Goal: Task Accomplishment & Management: Manage account settings

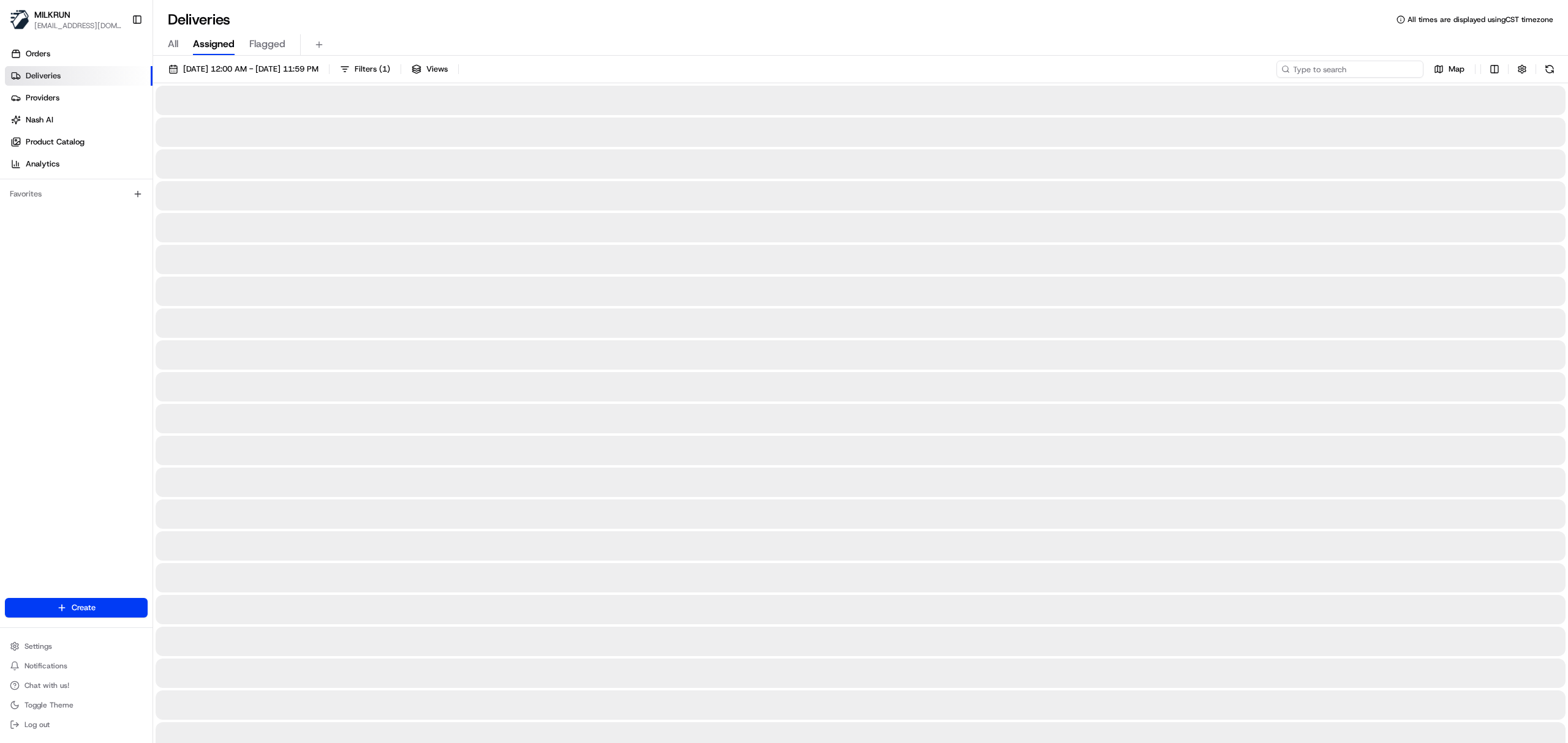
click at [1374, 74] on input at bounding box center [1350, 69] width 147 height 17
paste input "3d4efbd2-4266-400b-9ced-a0279b81657e"
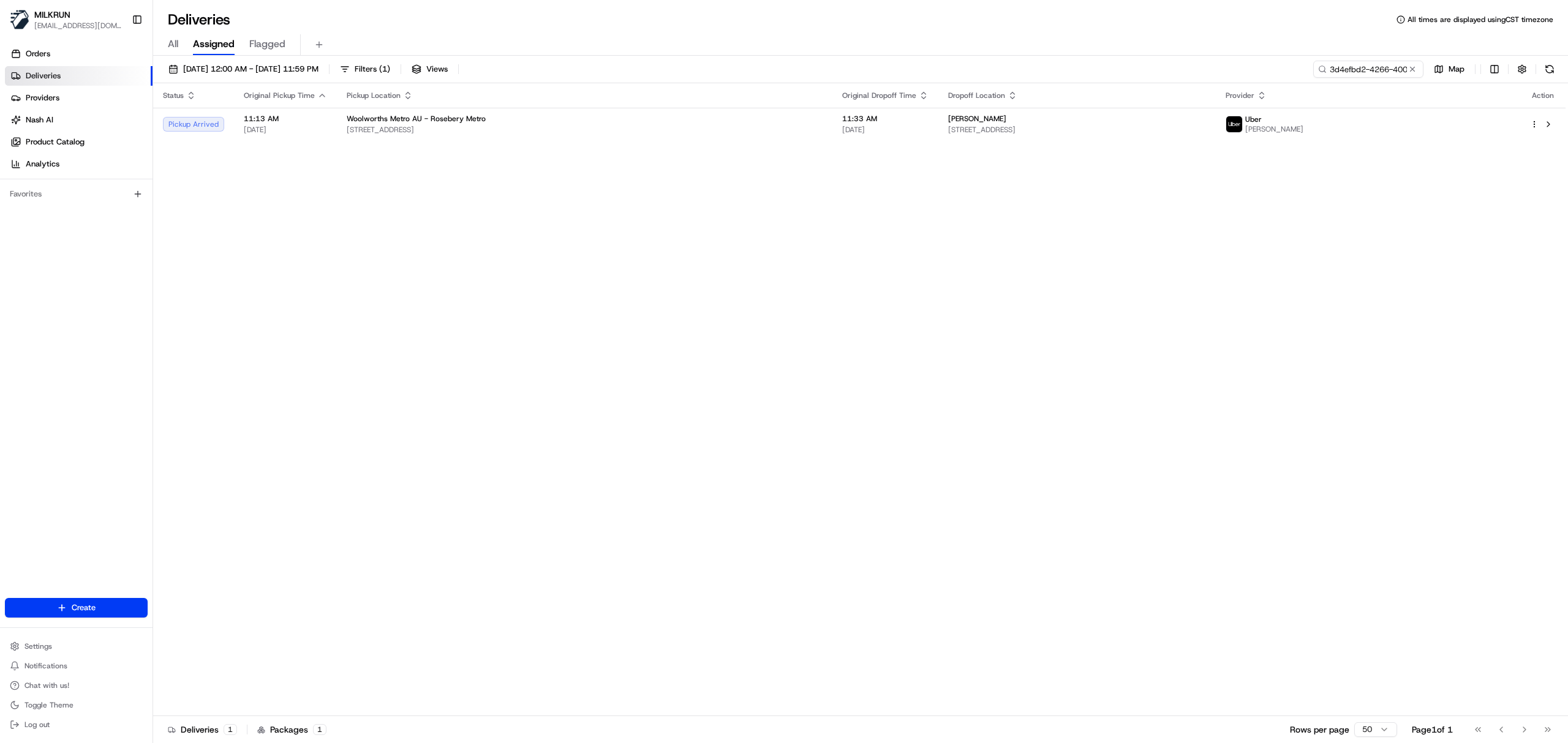
click at [1033, 242] on div "Status Original Pickup Time Pickup Location Original Dropoff Time Dropoff Locat…" at bounding box center [859, 400] width 1413 height 633
click at [1543, 125] on button at bounding box center [1548, 124] width 15 height 15
click at [1369, 72] on input "3d4efbd2-4266-400b-9ced-a0279b81657e" at bounding box center [1350, 69] width 147 height 17
paste input "f4a61ba6-ed15-4019-81de-8b2d400ea9b5"
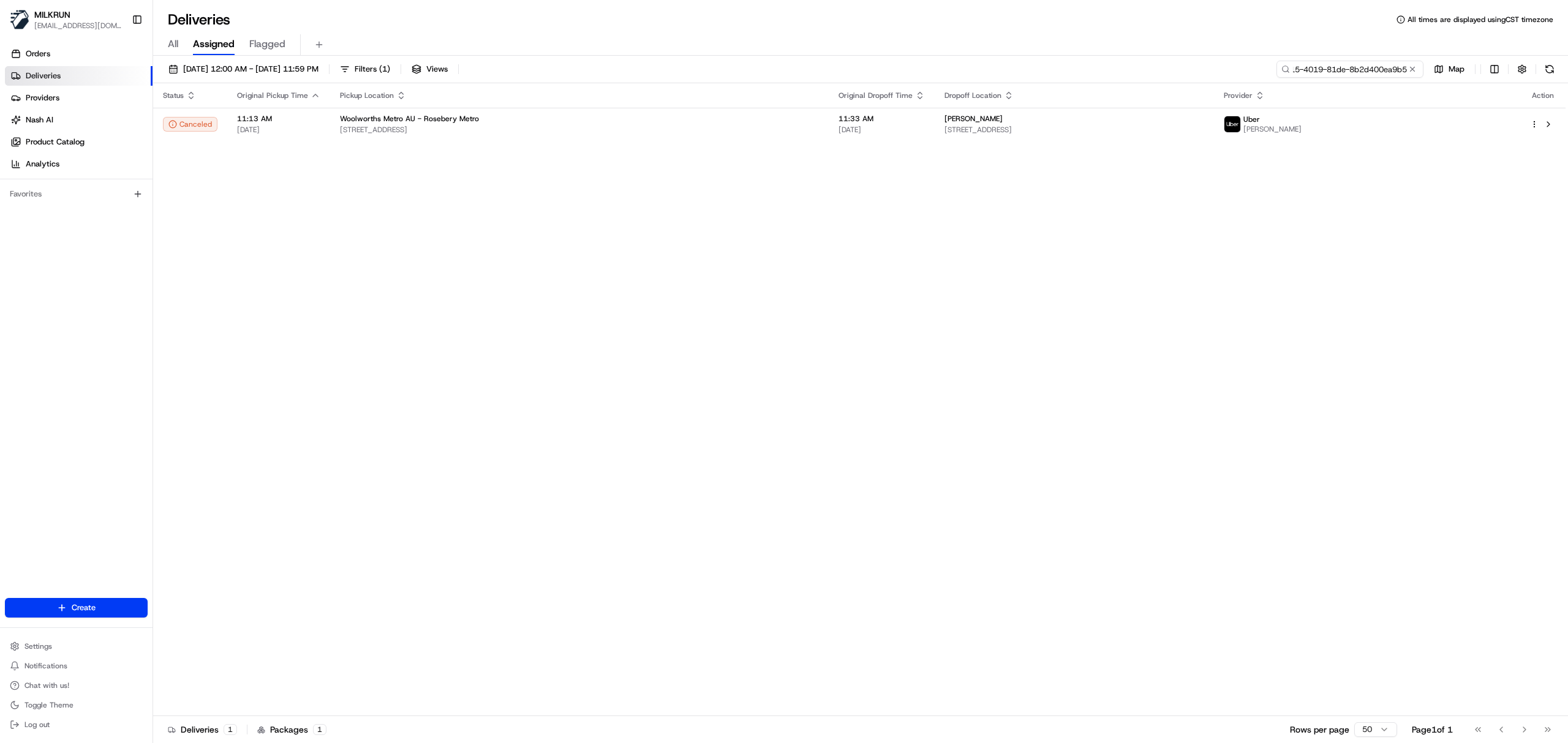
type input "f4a61ba6-ed15-4019-81de-8b2d400ea9b5"
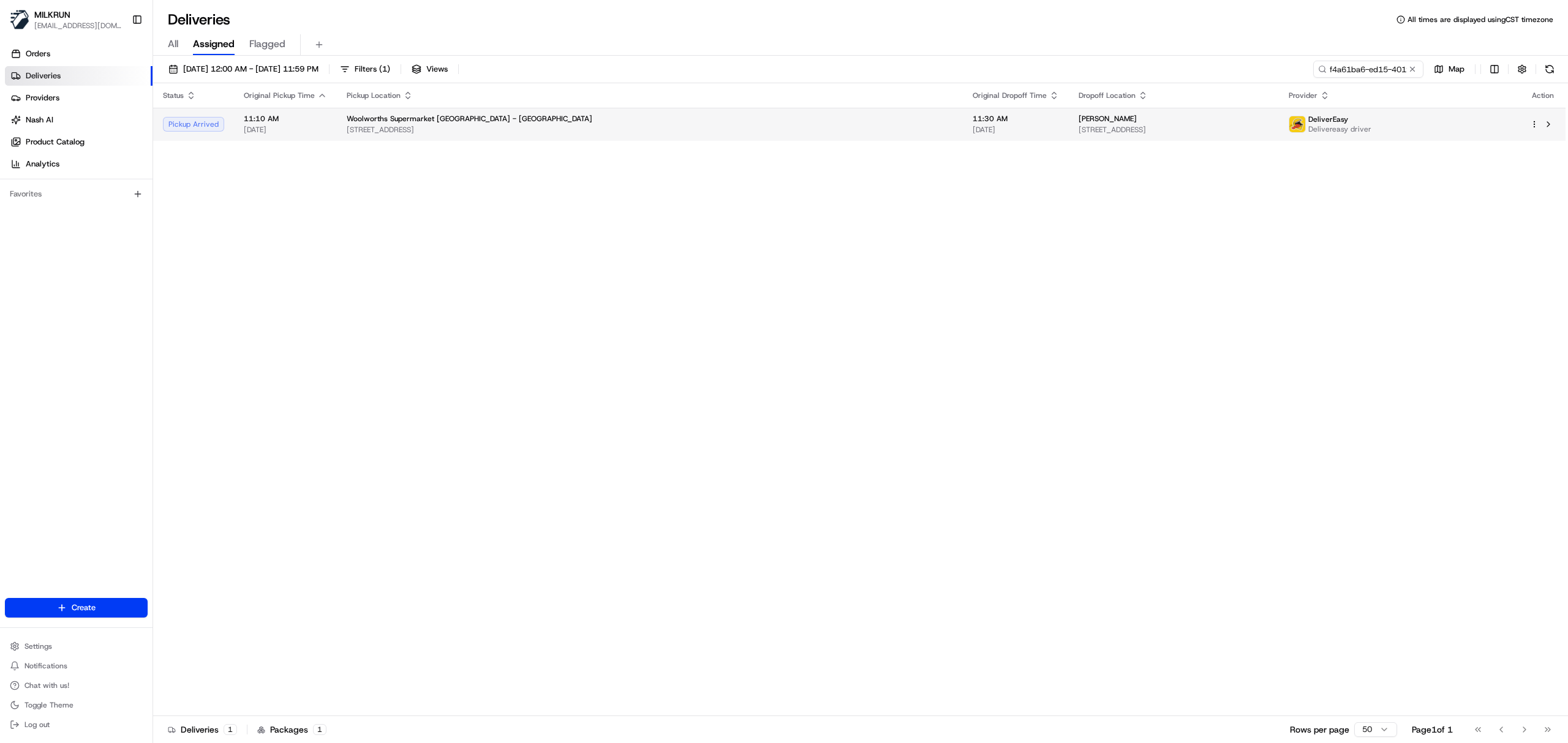
click at [1202, 108] on td "Siliva Pritchard 31 Tirangi Road, Rongotai, Wellington Region 6022, NZ" at bounding box center [1173, 124] width 209 height 33
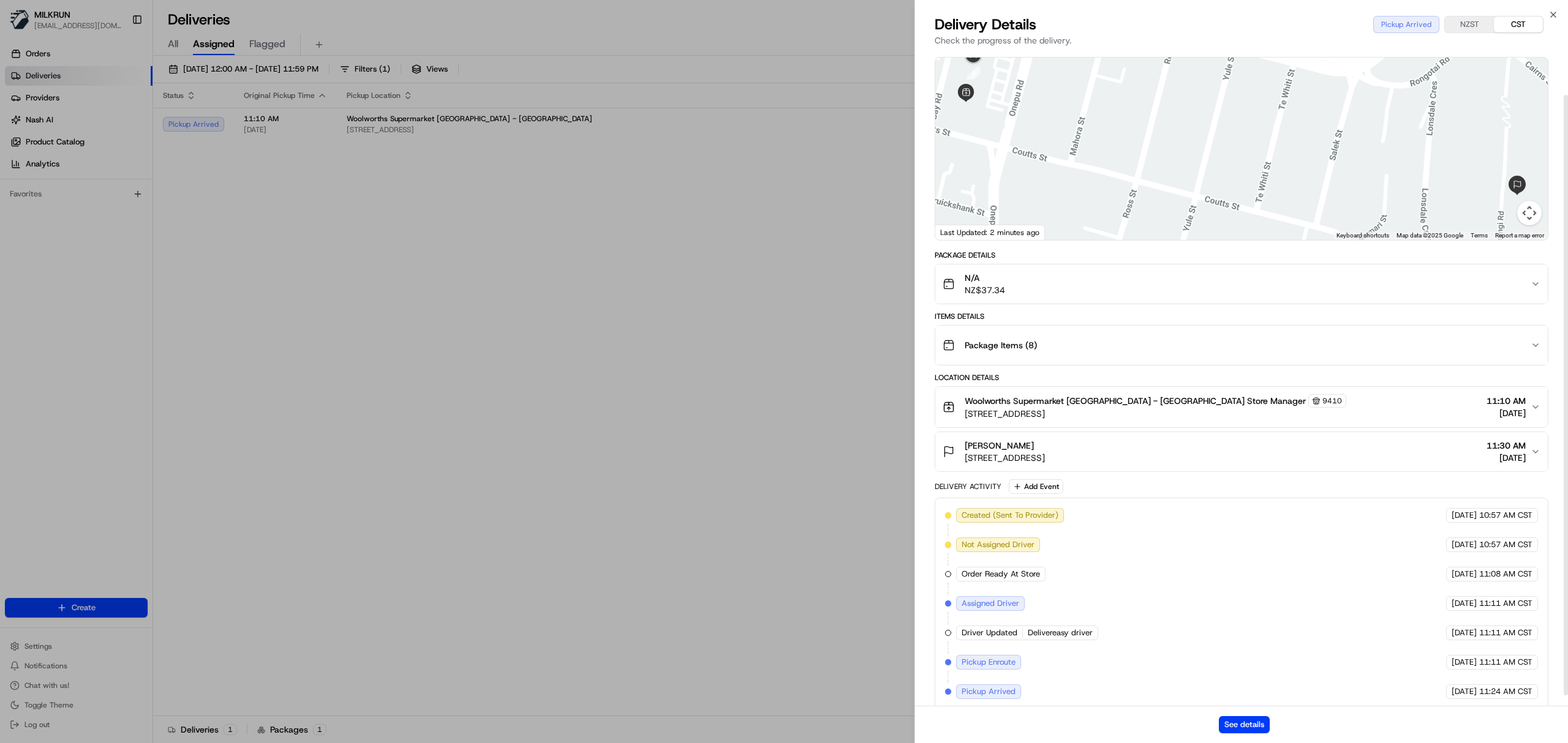
scroll to position [59, 0]
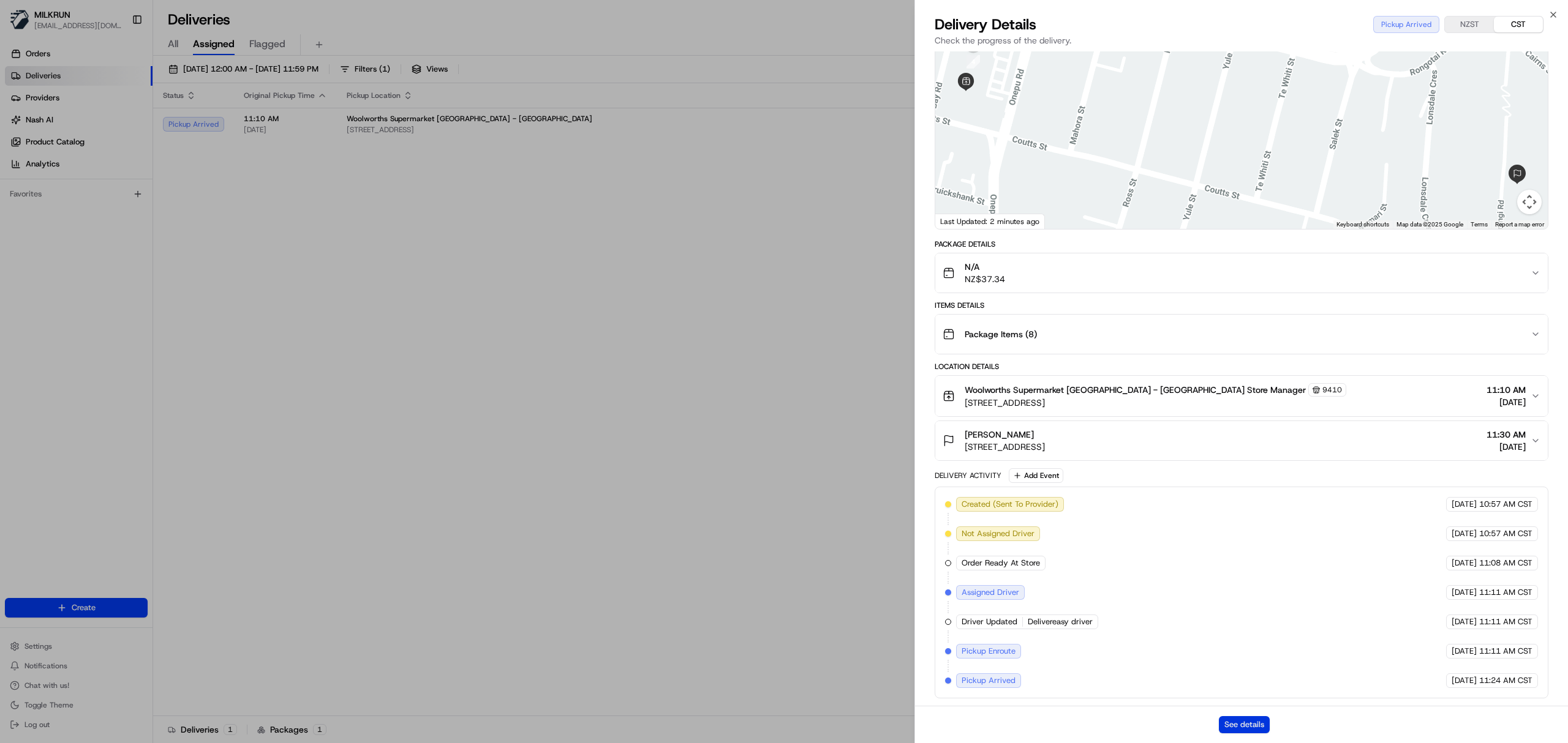
click at [1236, 727] on button "See details" at bounding box center [1244, 725] width 50 height 17
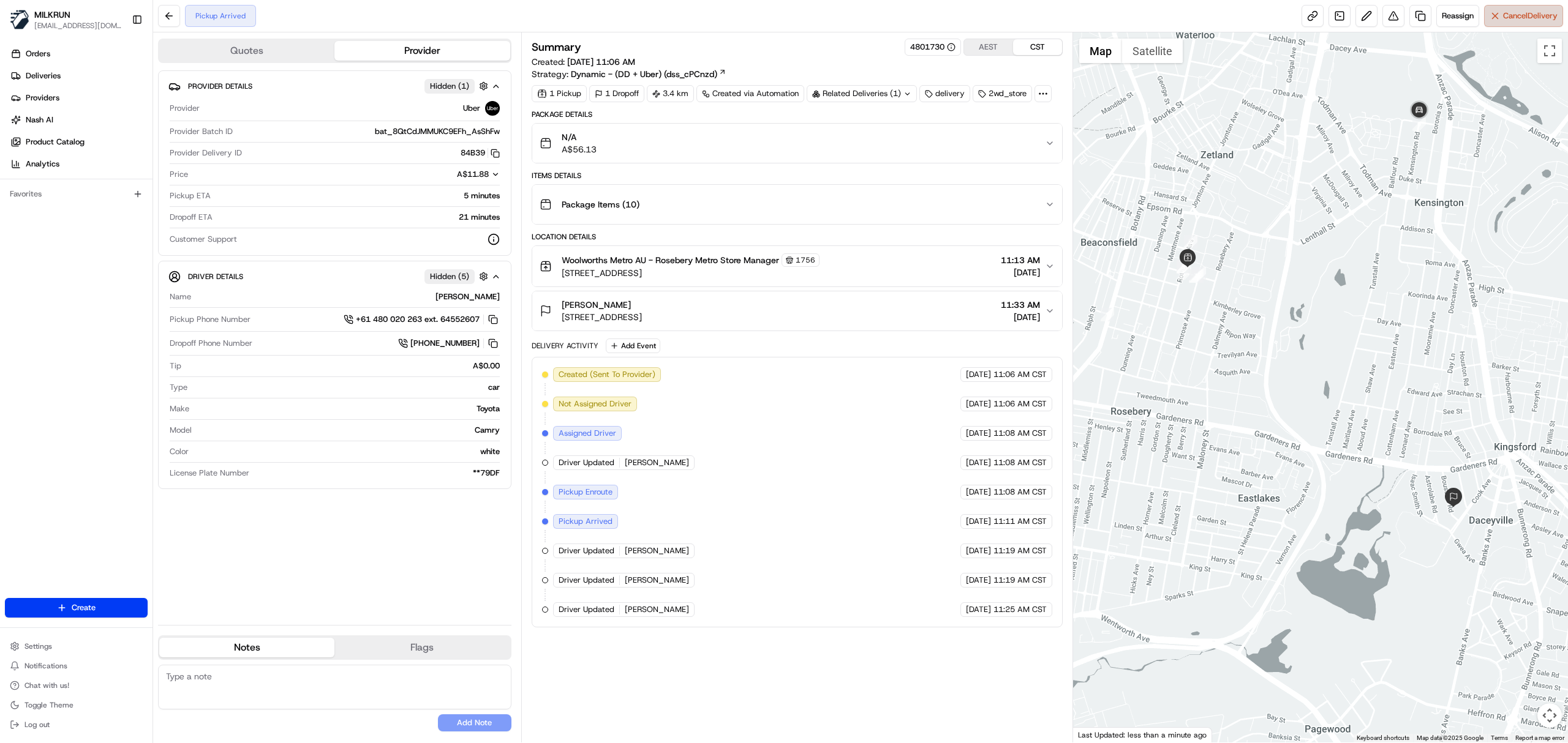
click at [1534, 20] on span "Cancel Delivery" at bounding box center [1531, 16] width 55 height 11
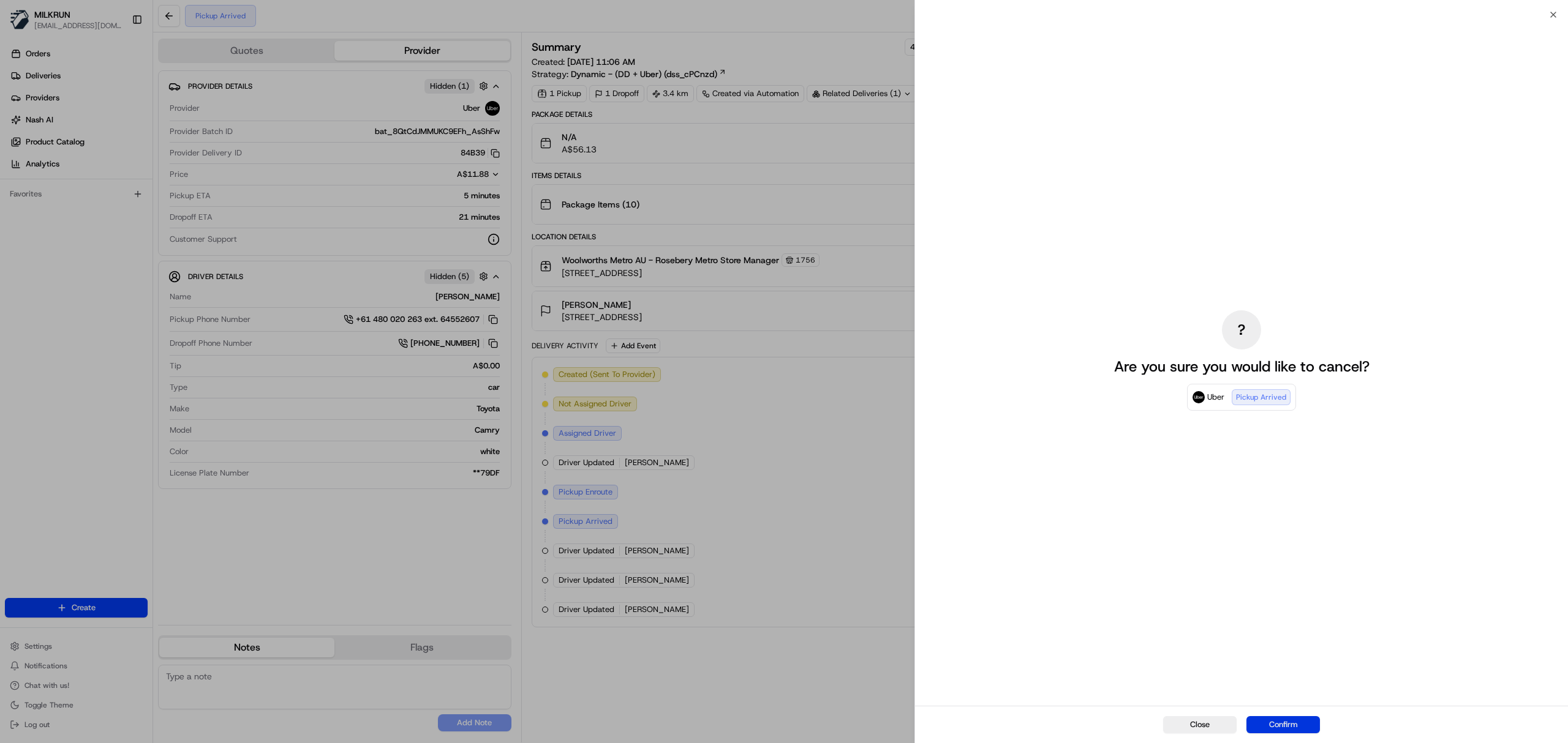
click at [1288, 723] on button "Confirm" at bounding box center [1283, 725] width 74 height 17
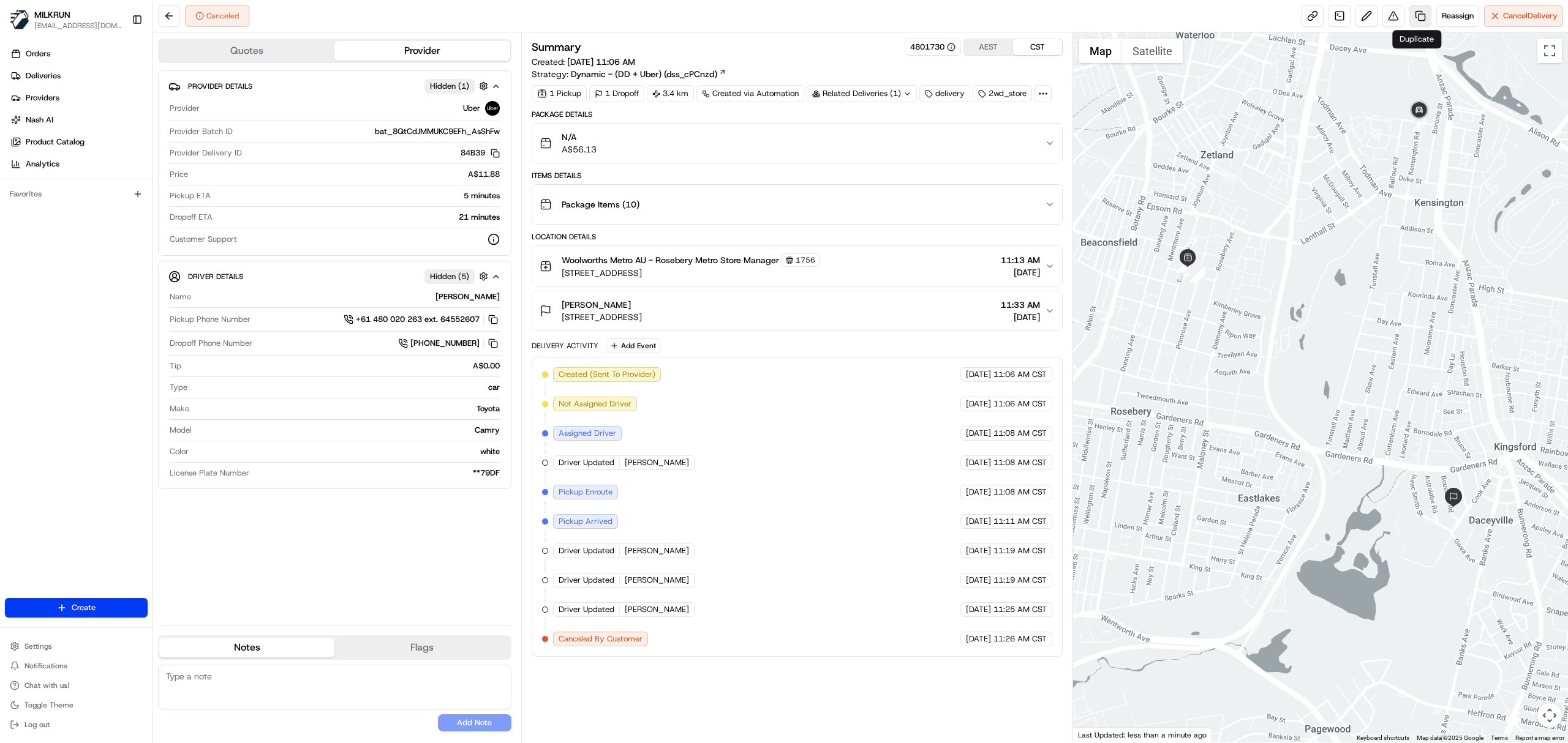
click at [1417, 13] on link at bounding box center [1420, 16] width 22 height 22
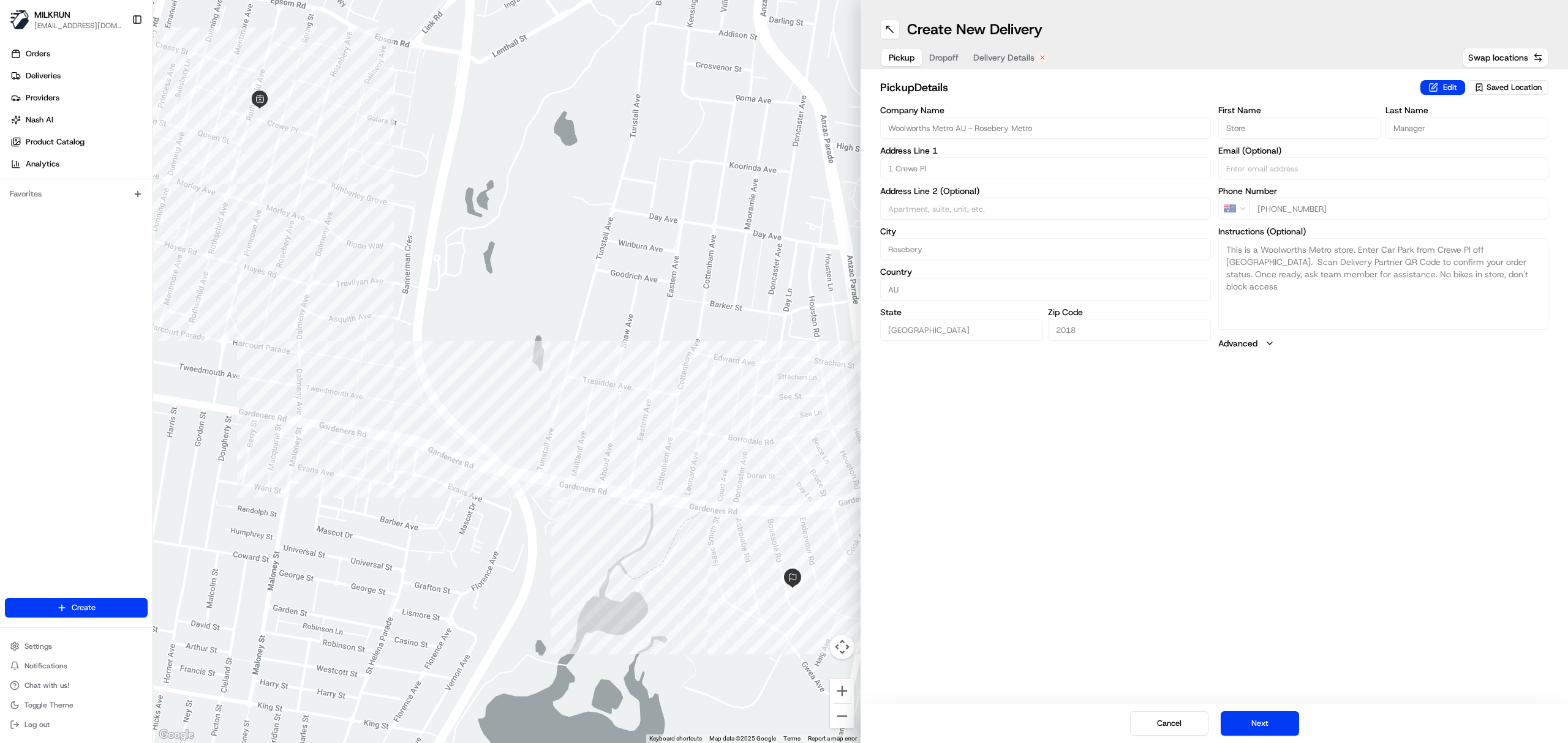
click at [1005, 53] on span "Delivery Details" at bounding box center [1004, 57] width 61 height 12
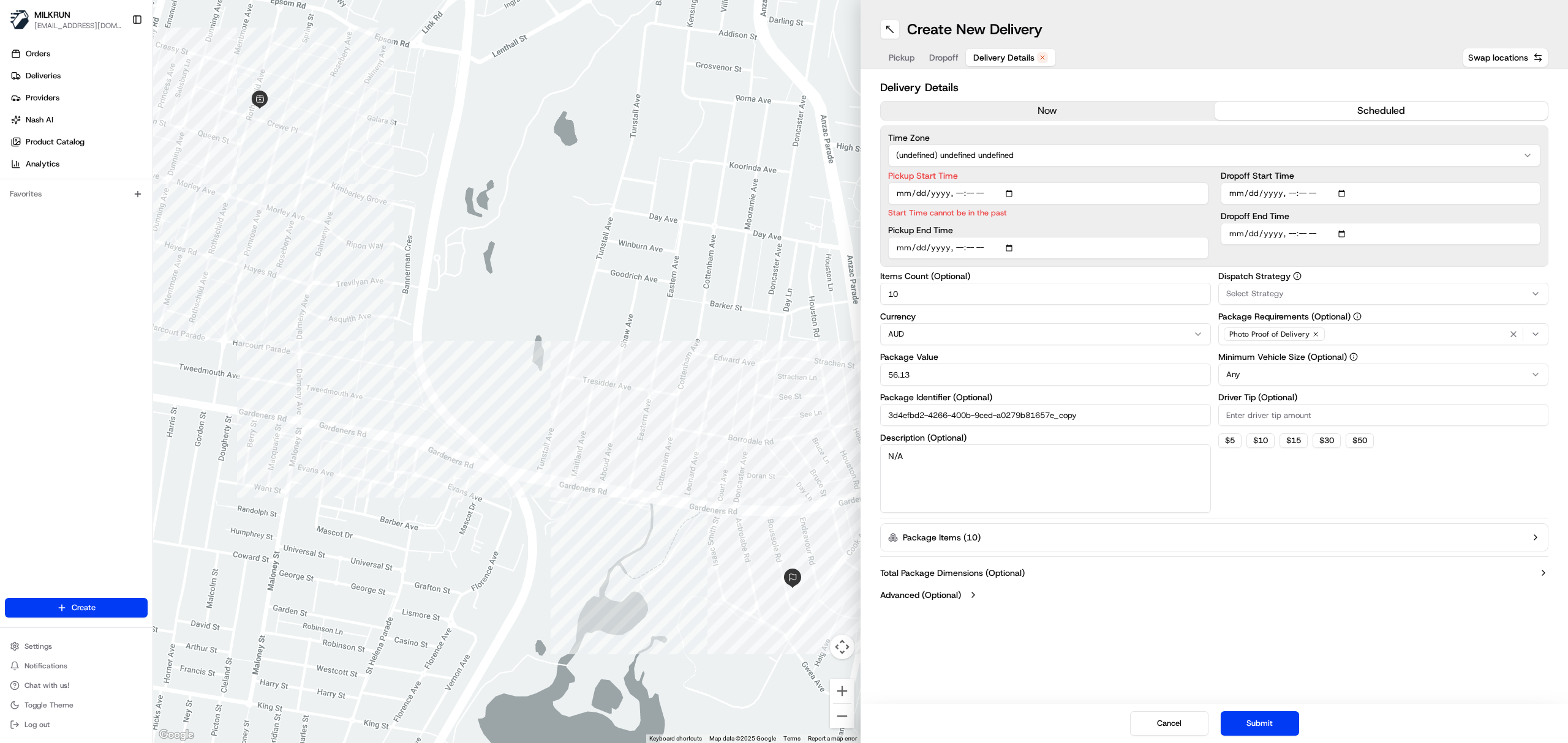
click at [980, 194] on input "Pickup Start Time" at bounding box center [1048, 193] width 320 height 22
click at [974, 194] on input "Pickup Start Time" at bounding box center [1048, 193] width 320 height 22
type input "[DATE]T11:55"
click at [1288, 235] on input "Dropoff End Time" at bounding box center [1380, 234] width 320 height 22
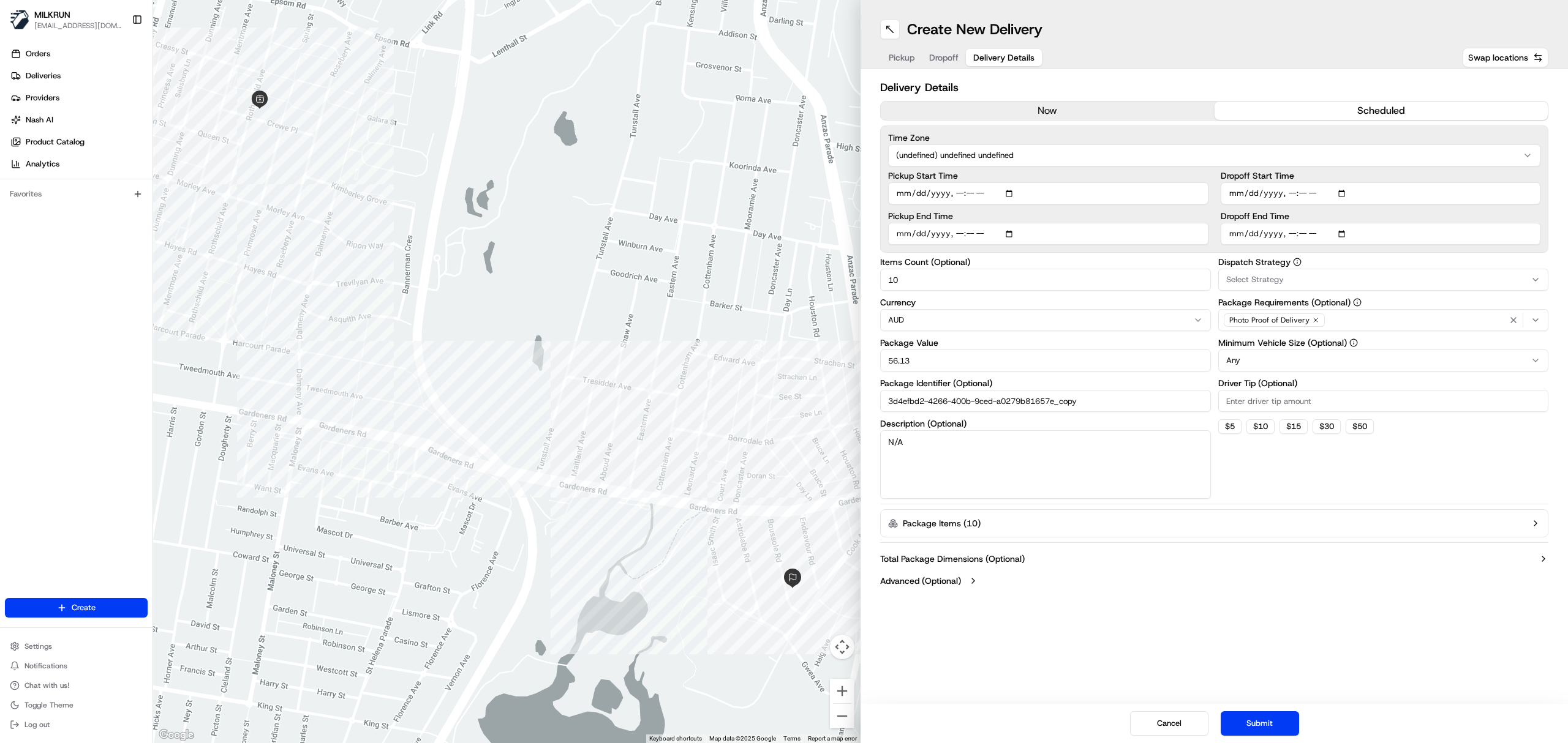
click at [1312, 236] on input "Dropoff End Time" at bounding box center [1380, 234] width 320 height 22
type input "[DATE]T12:33"
click at [1245, 731] on button "Submit" at bounding box center [1260, 724] width 79 height 25
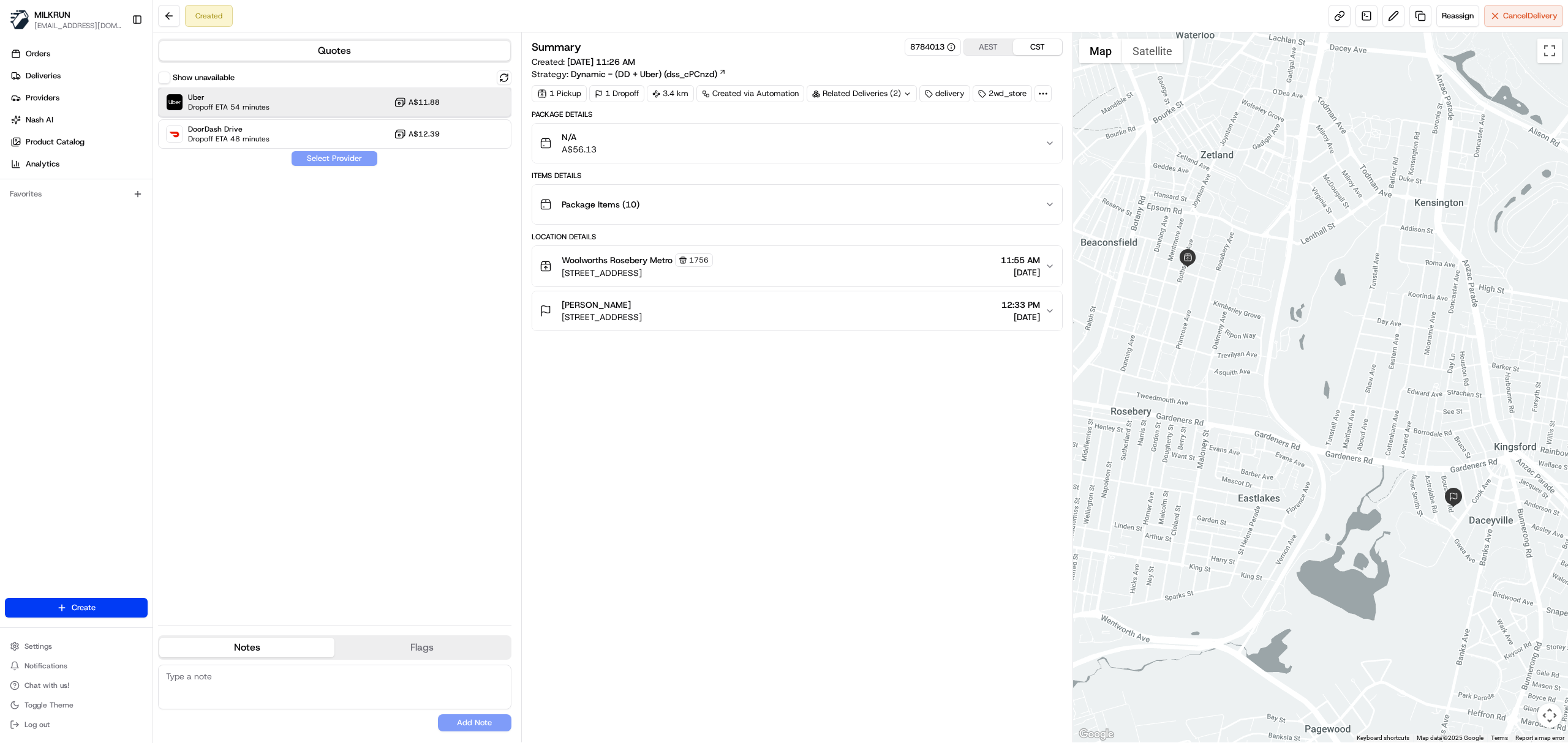
click at [282, 115] on div "Uber Dropoff ETA 54 minutes A$11.88" at bounding box center [334, 102] width 353 height 30
click at [313, 158] on button "Assign Provider" at bounding box center [334, 159] width 87 height 15
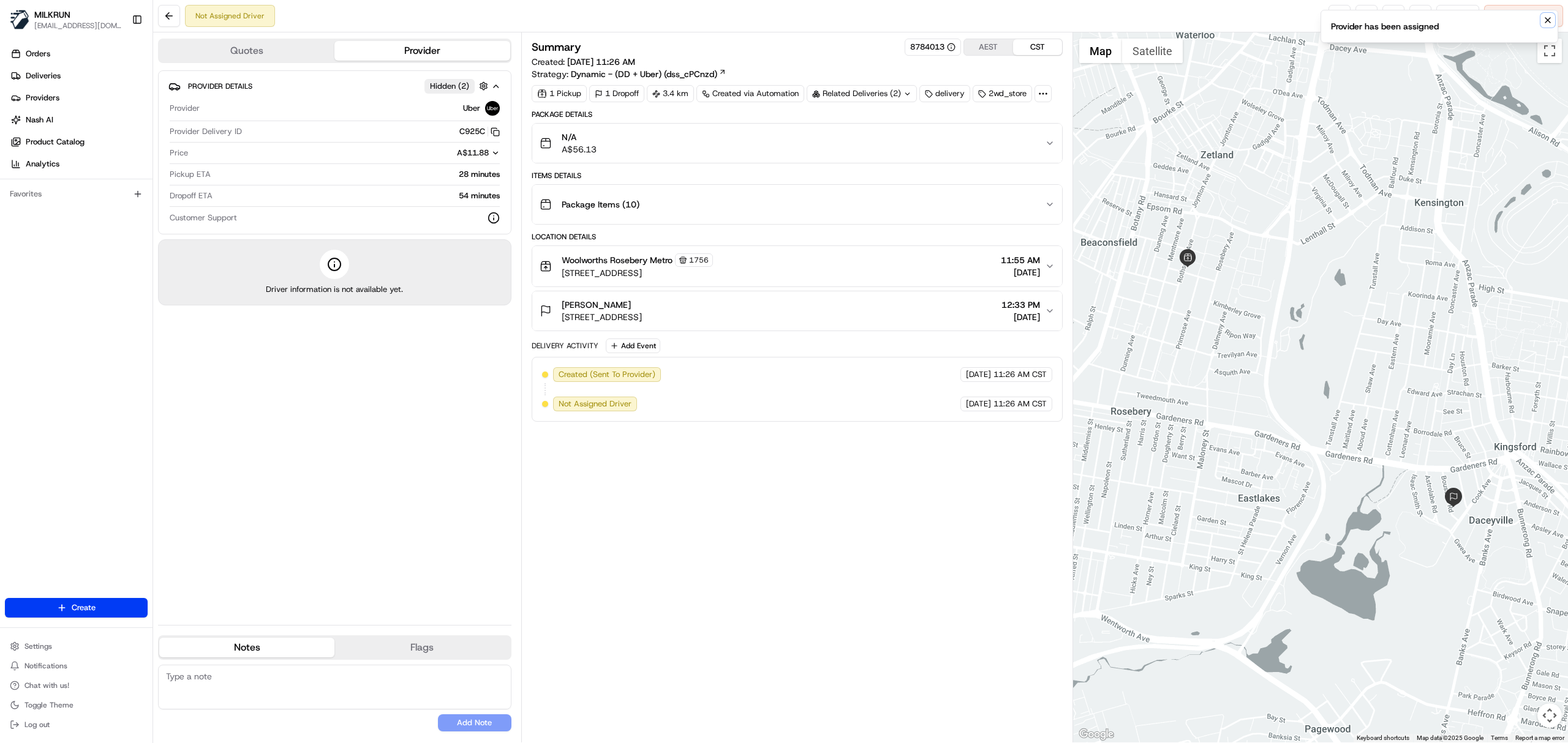
click at [1550, 21] on icon "Notifications (F8)" at bounding box center [1548, 21] width 10 height 10
click at [1336, 17] on link at bounding box center [1339, 16] width 22 height 22
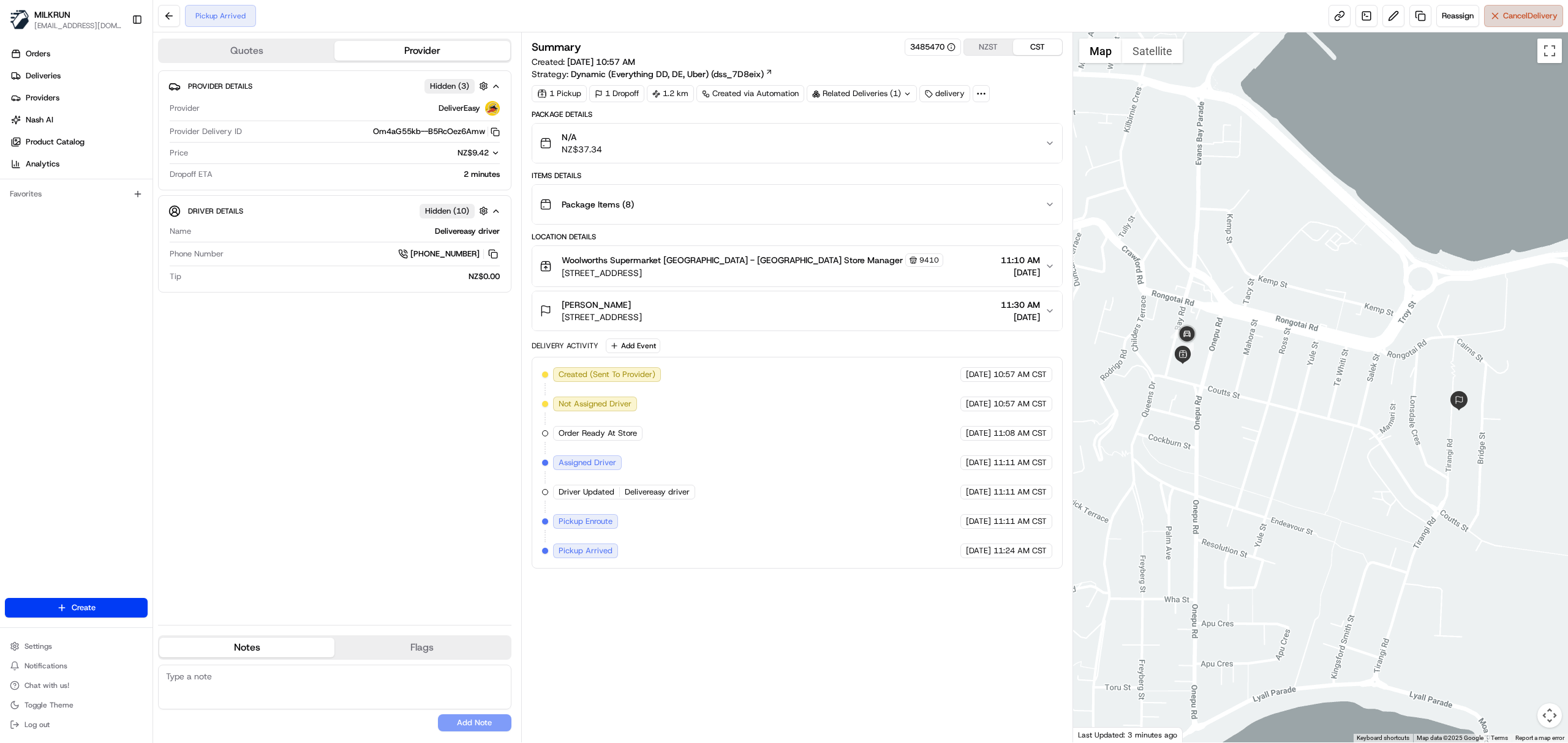
click at [1532, 23] on button "Cancel Delivery" at bounding box center [1524, 16] width 79 height 22
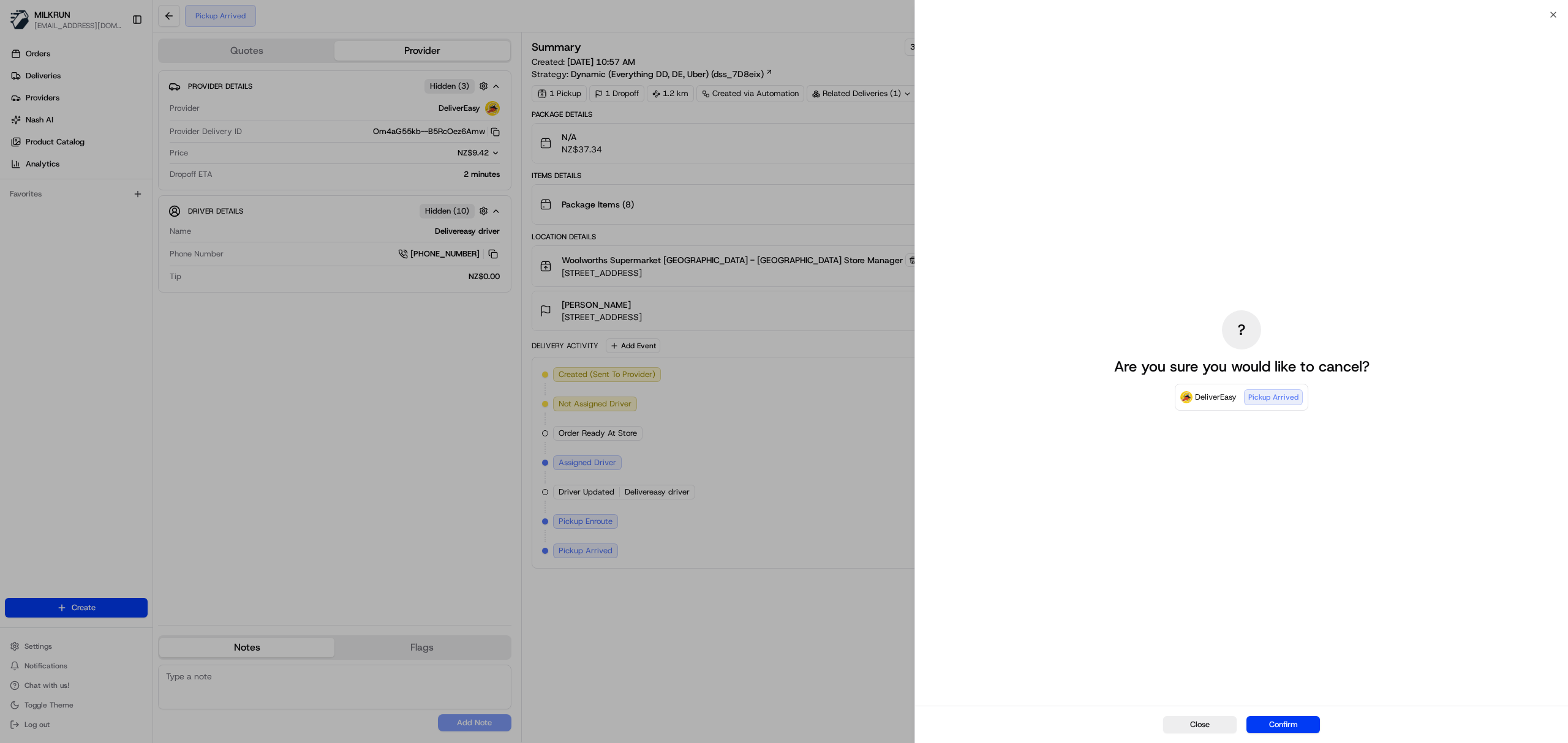
click at [1284, 712] on div "Close Confirm" at bounding box center [1242, 724] width 653 height 37
click at [1285, 722] on button "Confirm" at bounding box center [1283, 725] width 74 height 17
